Goal: Task Accomplishment & Management: Use online tool/utility

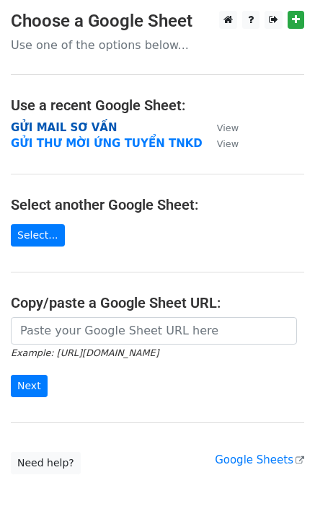
click at [91, 126] on strong "GỬI MAIL SƠ VẤN" at bounding box center [64, 127] width 106 height 13
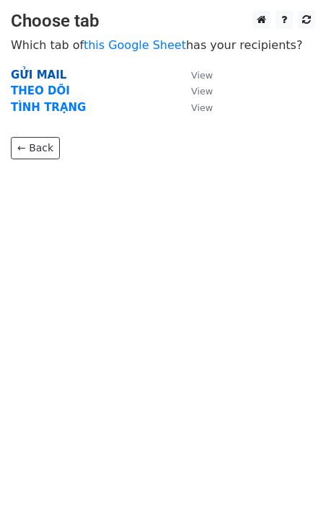
click at [48, 75] on strong "GỬI MAIL" at bounding box center [39, 74] width 56 height 13
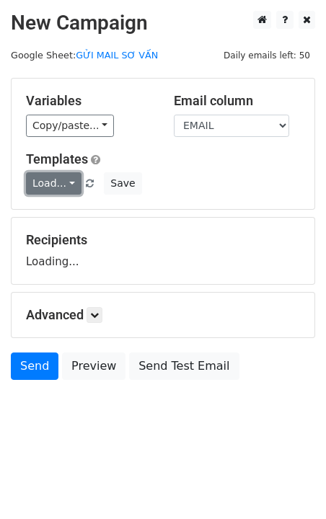
click at [74, 186] on link "Load..." at bounding box center [54, 183] width 56 height 22
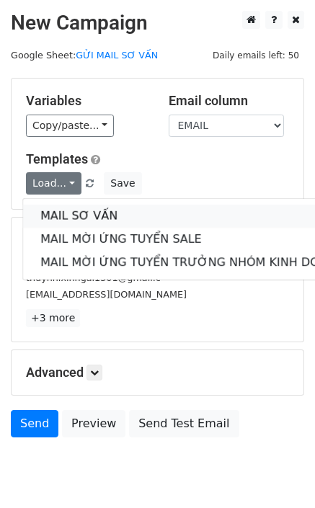
click at [74, 218] on link "MAIL SƠ VẤN" at bounding box center [192, 216] width 338 height 23
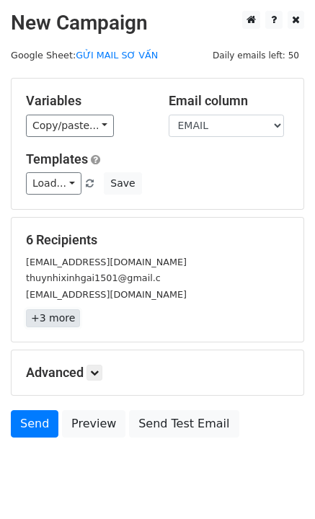
click at [58, 317] on link "+3 more" at bounding box center [53, 318] width 54 height 18
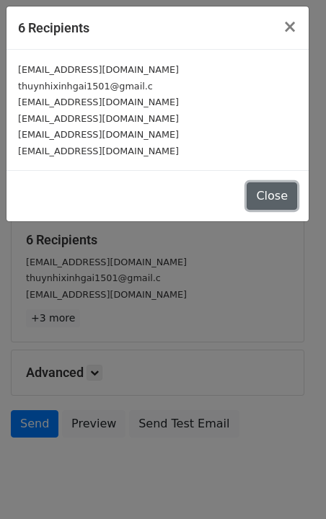
click at [275, 198] on button "Close" at bounding box center [272, 195] width 50 height 27
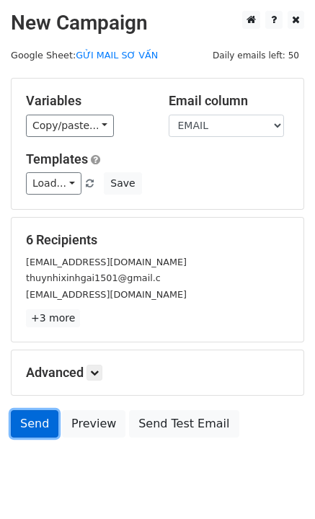
click at [33, 430] on link "Send" at bounding box center [35, 423] width 48 height 27
